Goal: Navigation & Orientation: Find specific page/section

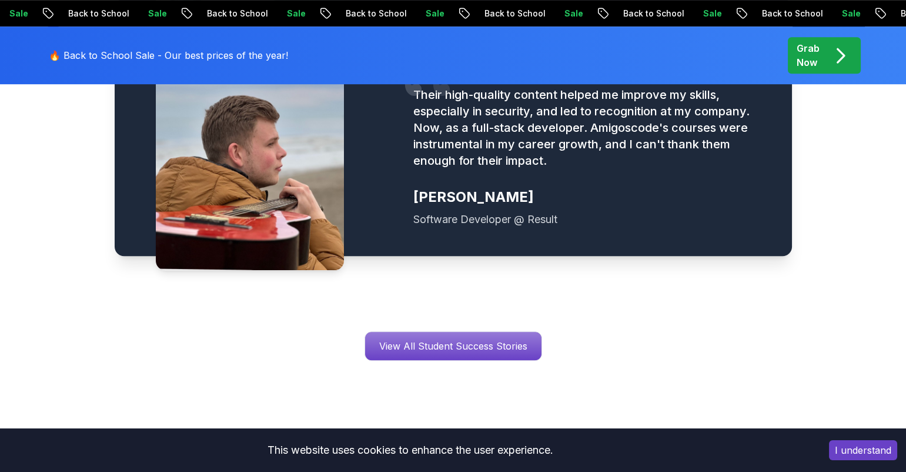
scroll to position [1849, 0]
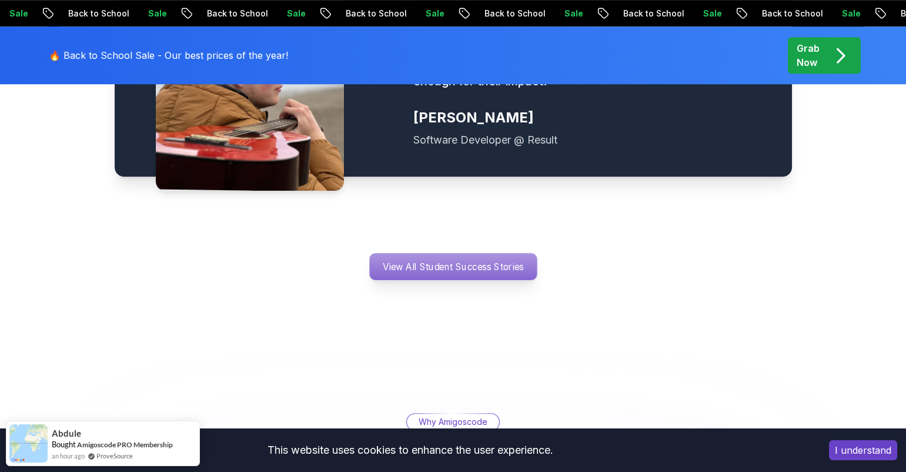
click at [479, 253] on p "View All Student Success Stories" at bounding box center [453, 266] width 168 height 27
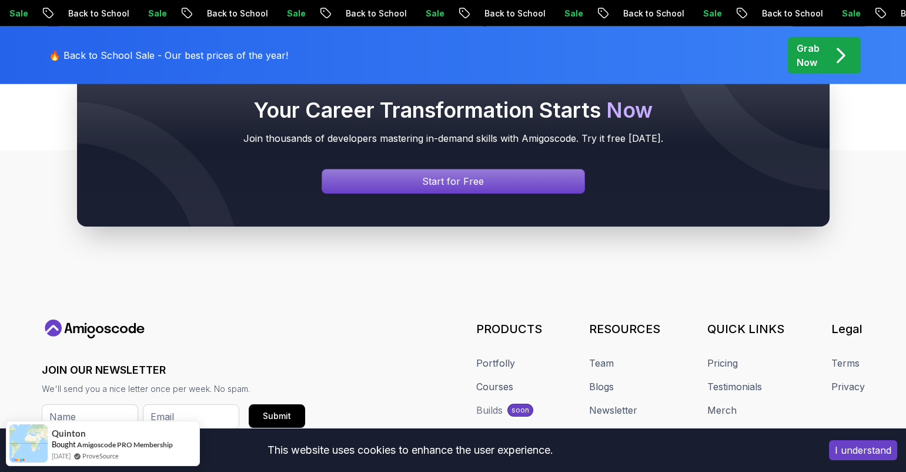
scroll to position [7383, 0]
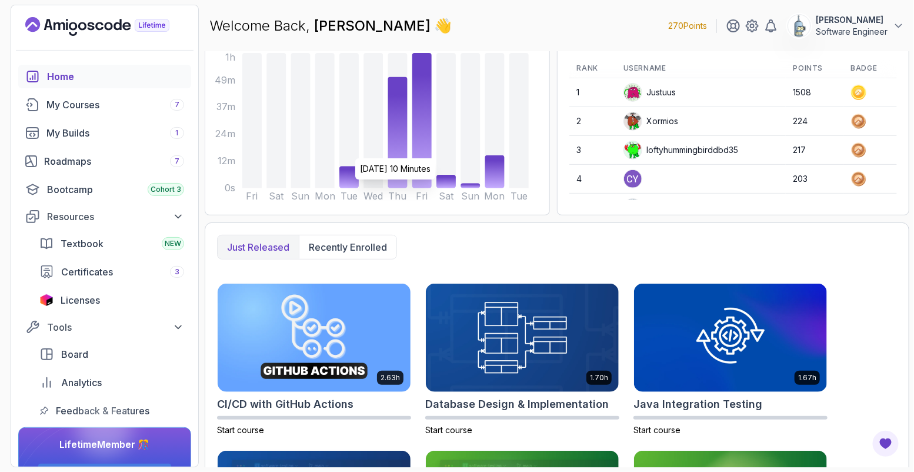
scroll to position [154, 0]
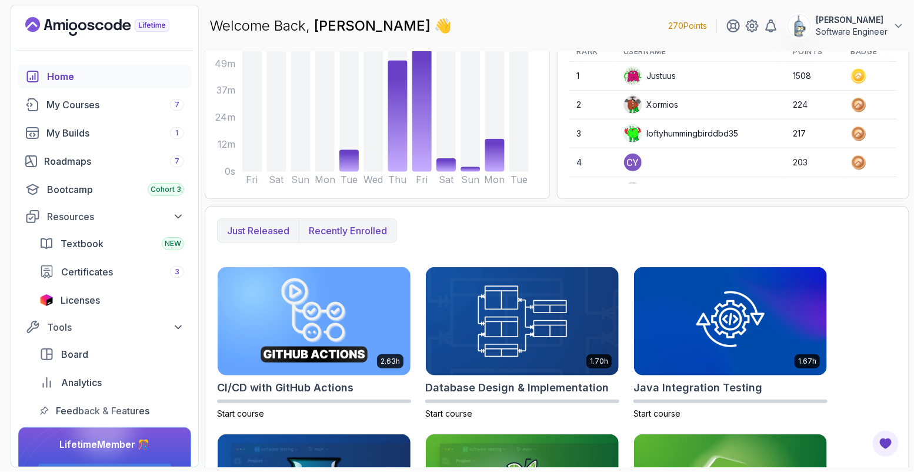
click at [348, 237] on button "Recently enrolled" at bounding box center [348, 231] width 98 height 24
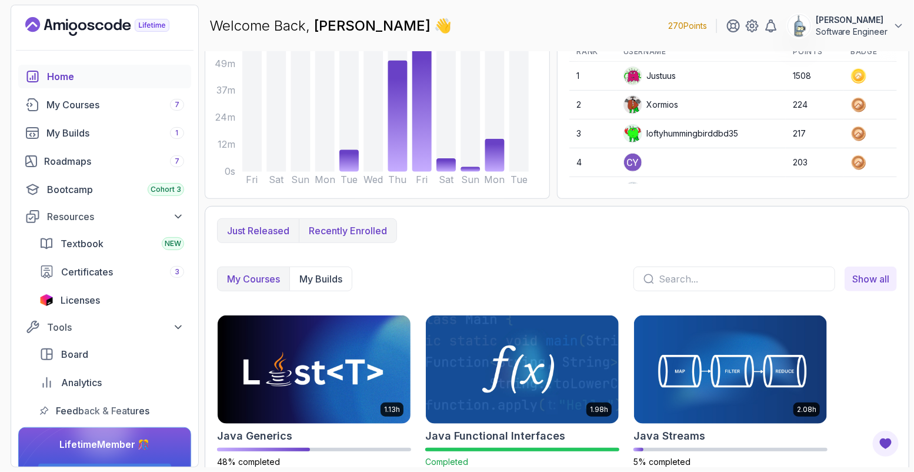
click at [277, 231] on p "Just released" at bounding box center [258, 231] width 62 height 14
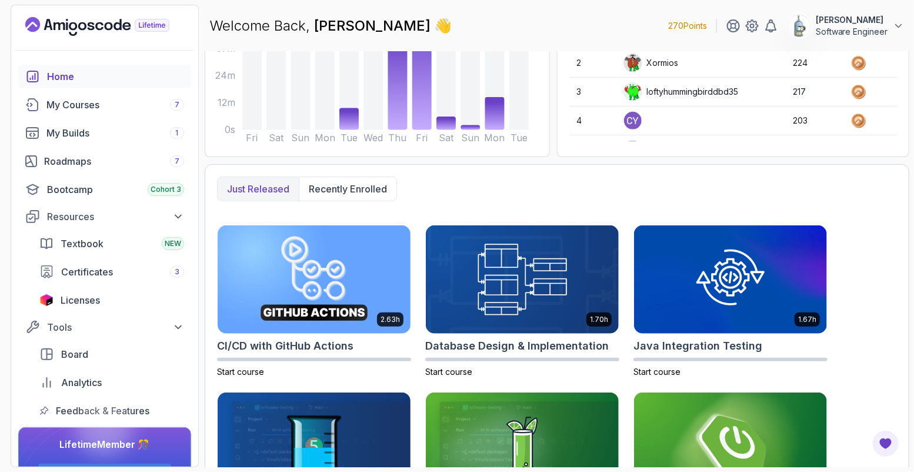
scroll to position [105, 0]
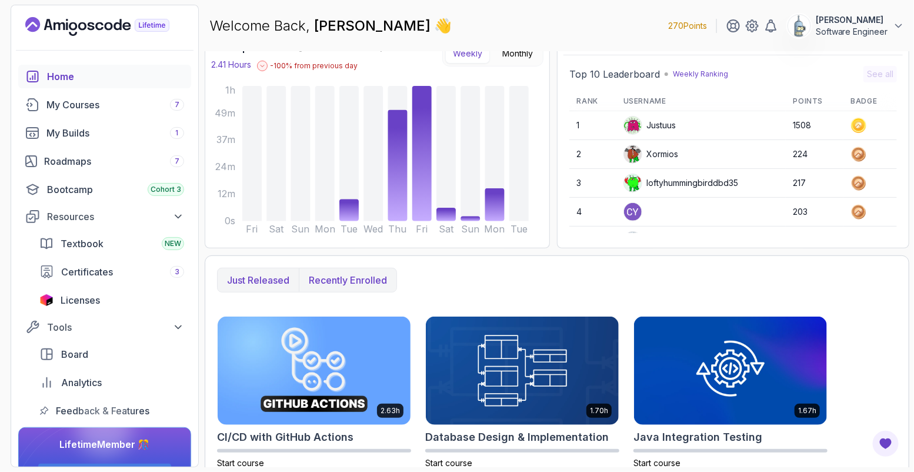
click at [346, 281] on p "Recently enrolled" at bounding box center [348, 280] width 78 height 14
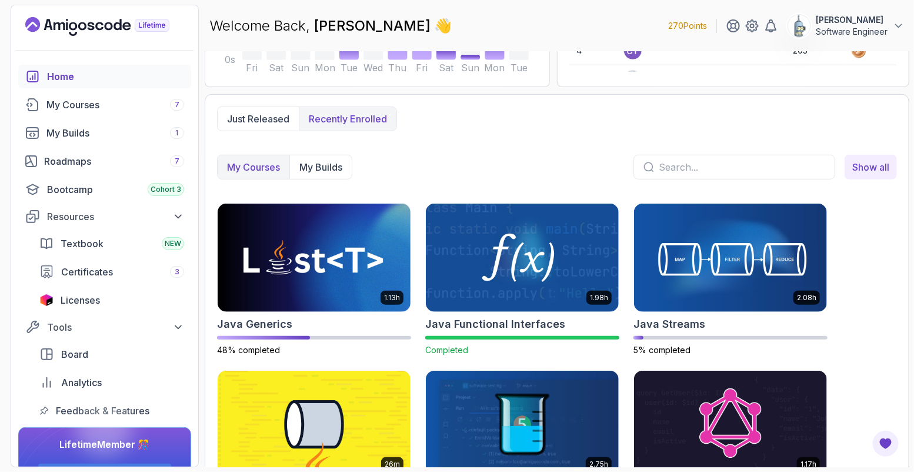
scroll to position [0, 0]
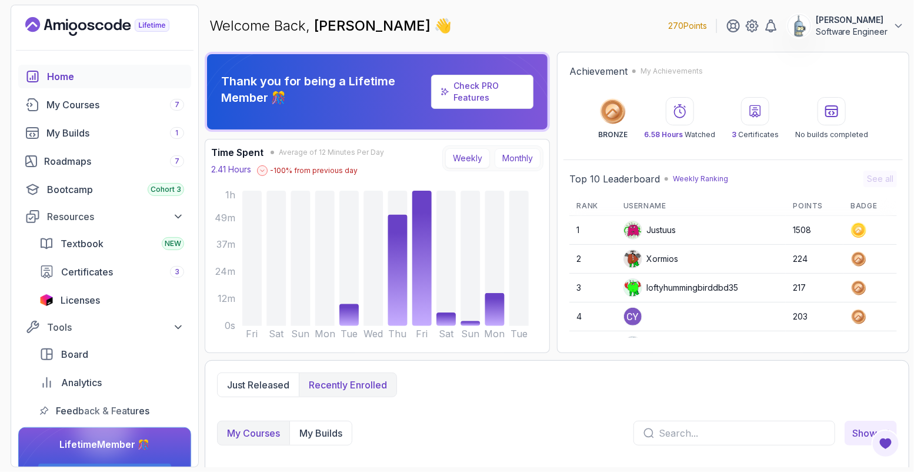
click at [504, 152] on button "Monthly" at bounding box center [518, 158] width 46 height 20
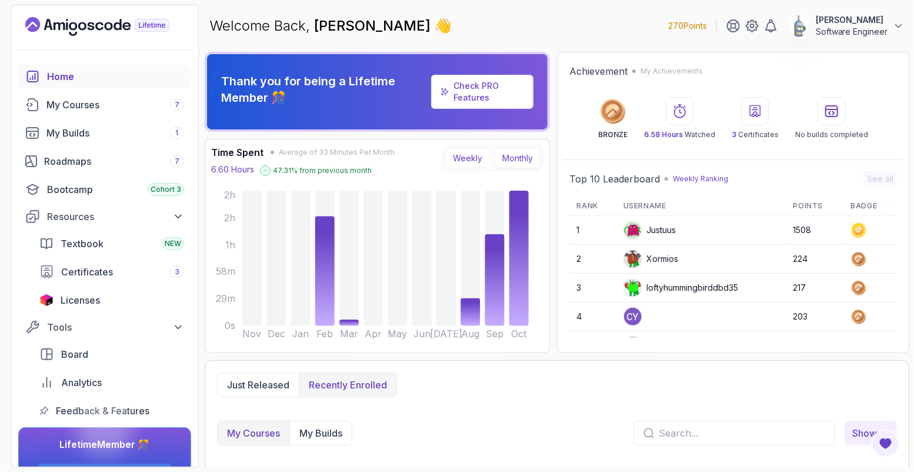
click at [465, 152] on button "Weekly" at bounding box center [467, 158] width 45 height 20
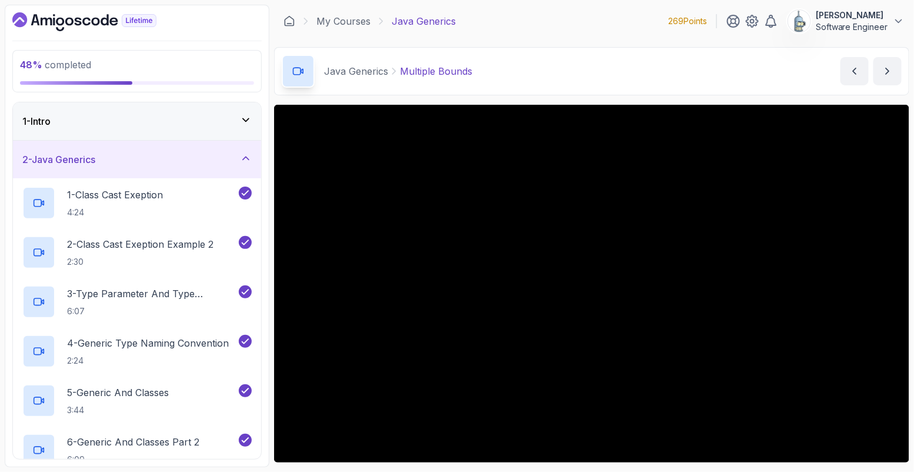
scroll to position [66, 0]
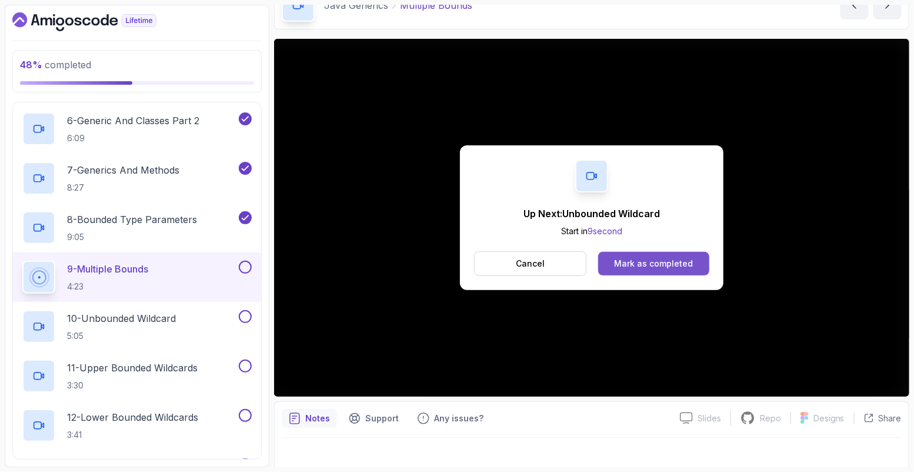
click at [655, 260] on div "Mark as completed" at bounding box center [653, 264] width 79 height 12
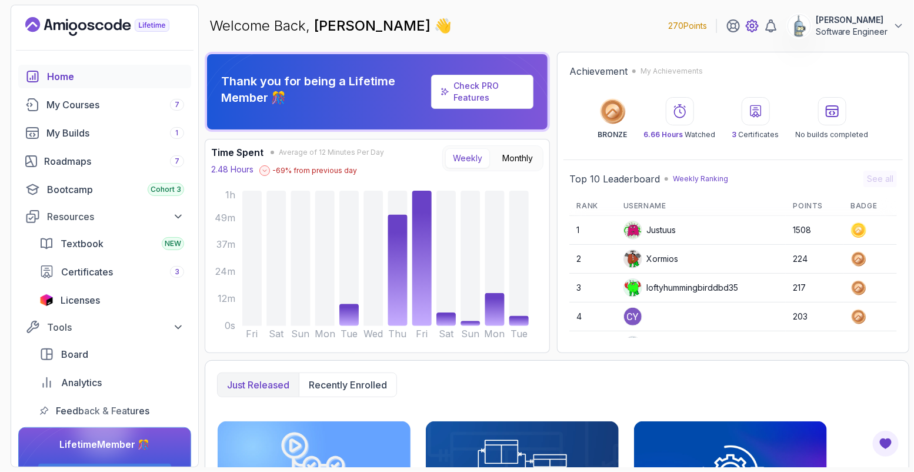
click at [754, 26] on icon at bounding box center [752, 26] width 14 height 14
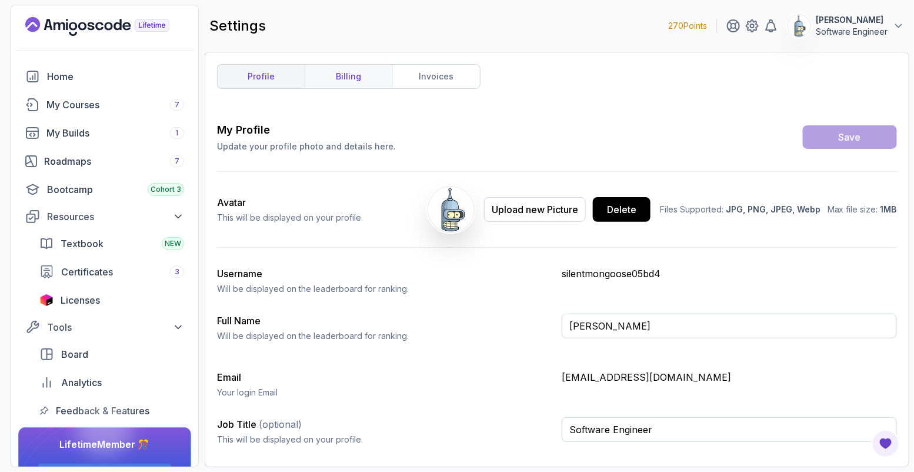
click at [361, 80] on link "billing" at bounding box center [349, 77] width 88 height 24
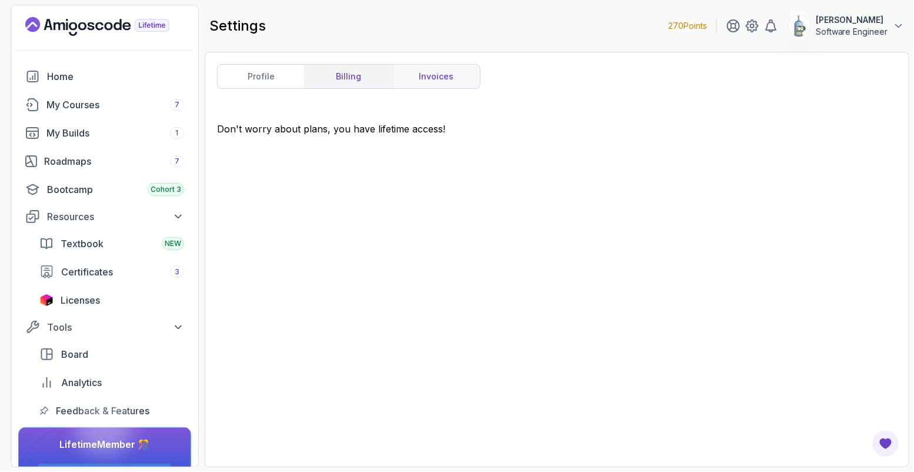
click at [419, 80] on link "invoices" at bounding box center [436, 77] width 88 height 24
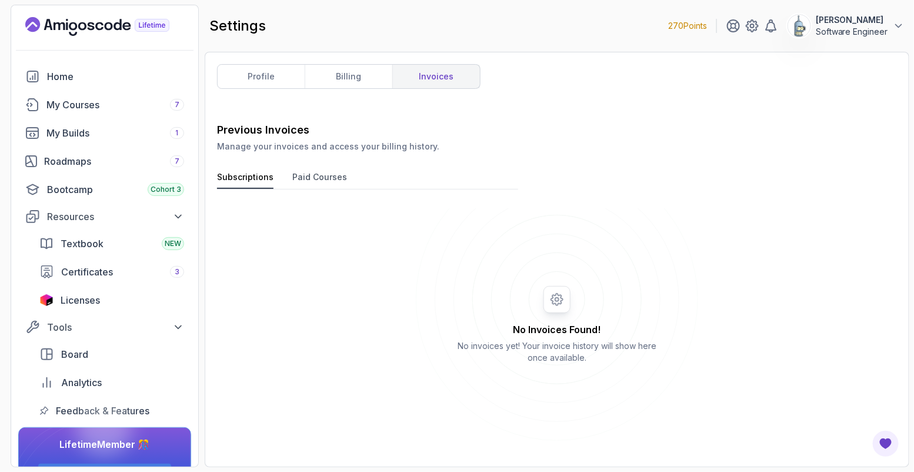
click at [315, 183] on button "Paid Courses" at bounding box center [319, 180] width 55 height 18
click at [255, 184] on button "Subscriptions" at bounding box center [245, 180] width 56 height 18
click at [265, 88] on link "profile" at bounding box center [261, 77] width 87 height 24
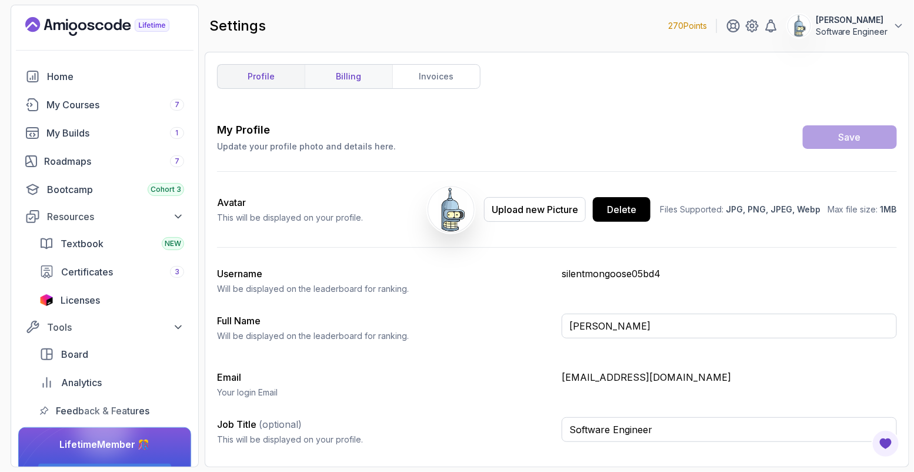
click at [366, 71] on link "billing" at bounding box center [349, 77] width 88 height 24
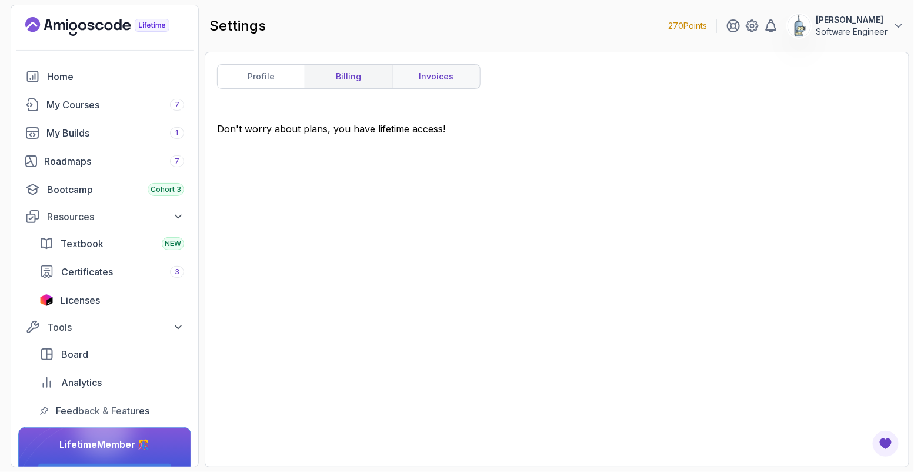
click at [432, 76] on link "invoices" at bounding box center [436, 77] width 88 height 24
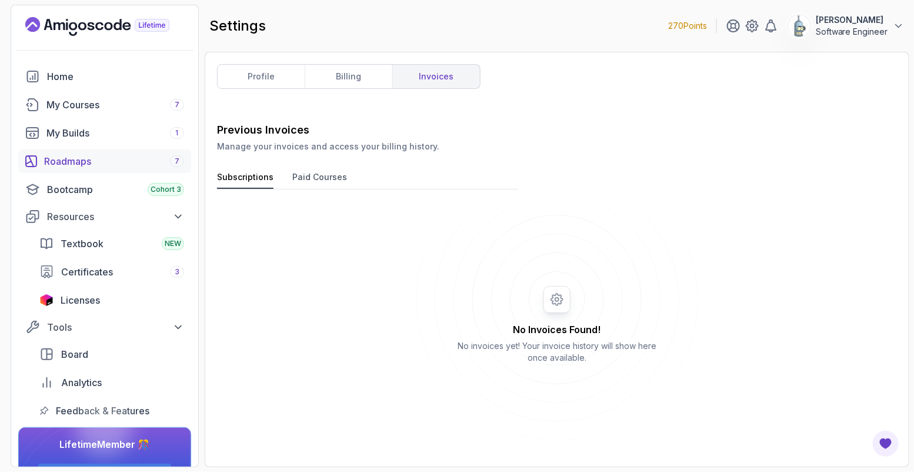
click at [85, 165] on div "Roadmaps 7" at bounding box center [114, 161] width 140 height 14
